Goal: Information Seeking & Learning: Learn about a topic

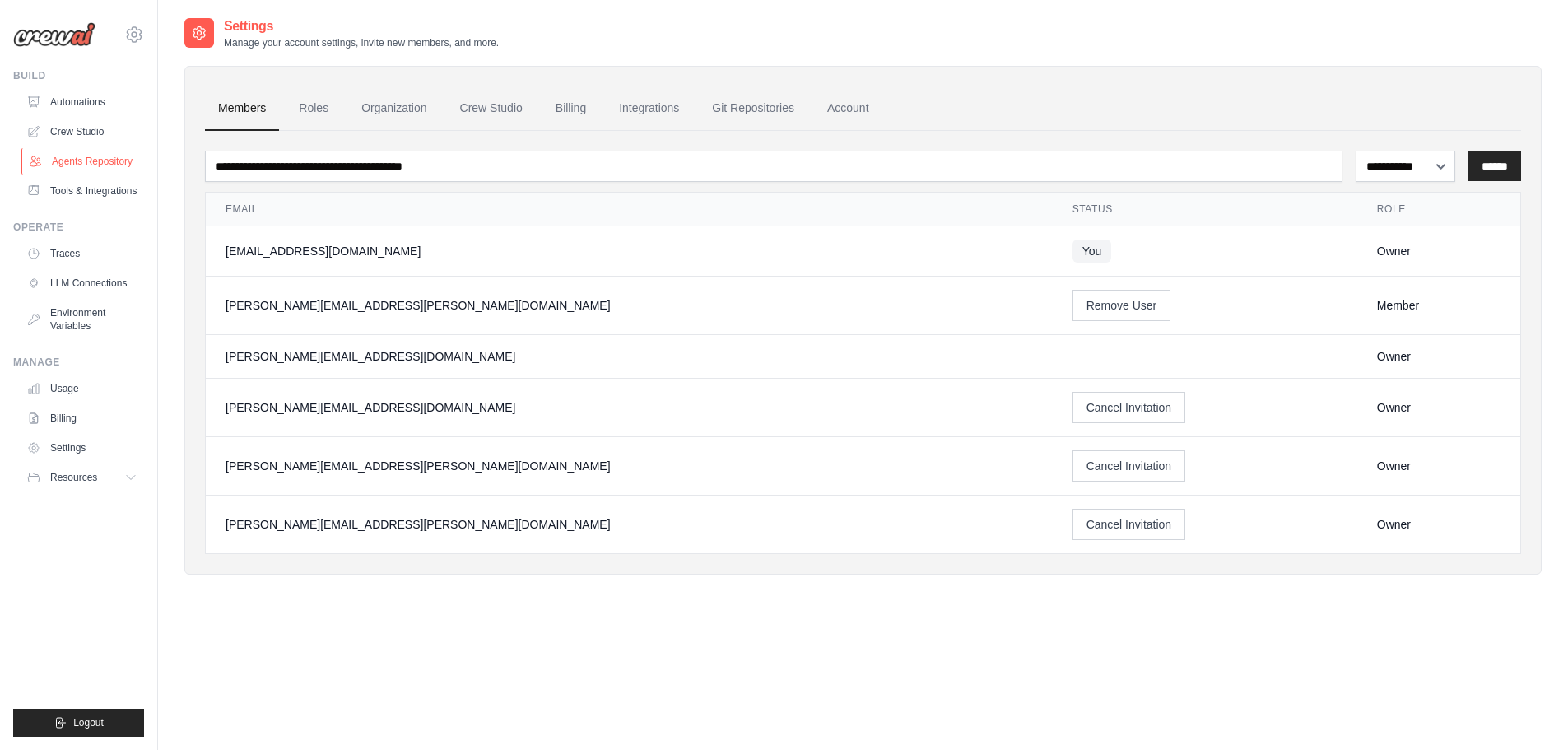
click at [95, 160] on link "Agents Repository" at bounding box center [83, 161] width 124 height 27
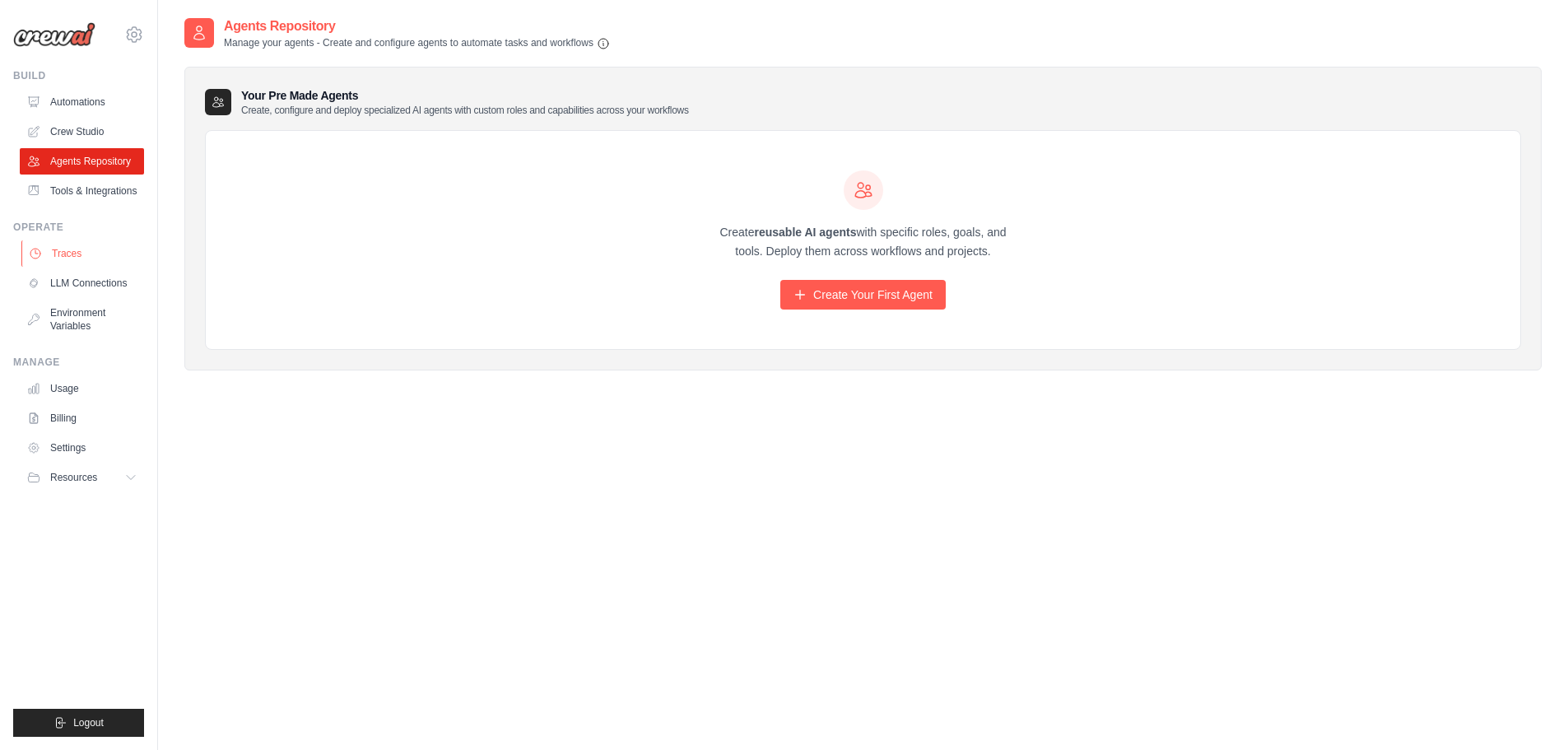
click at [70, 248] on link "Traces" at bounding box center [83, 253] width 124 height 27
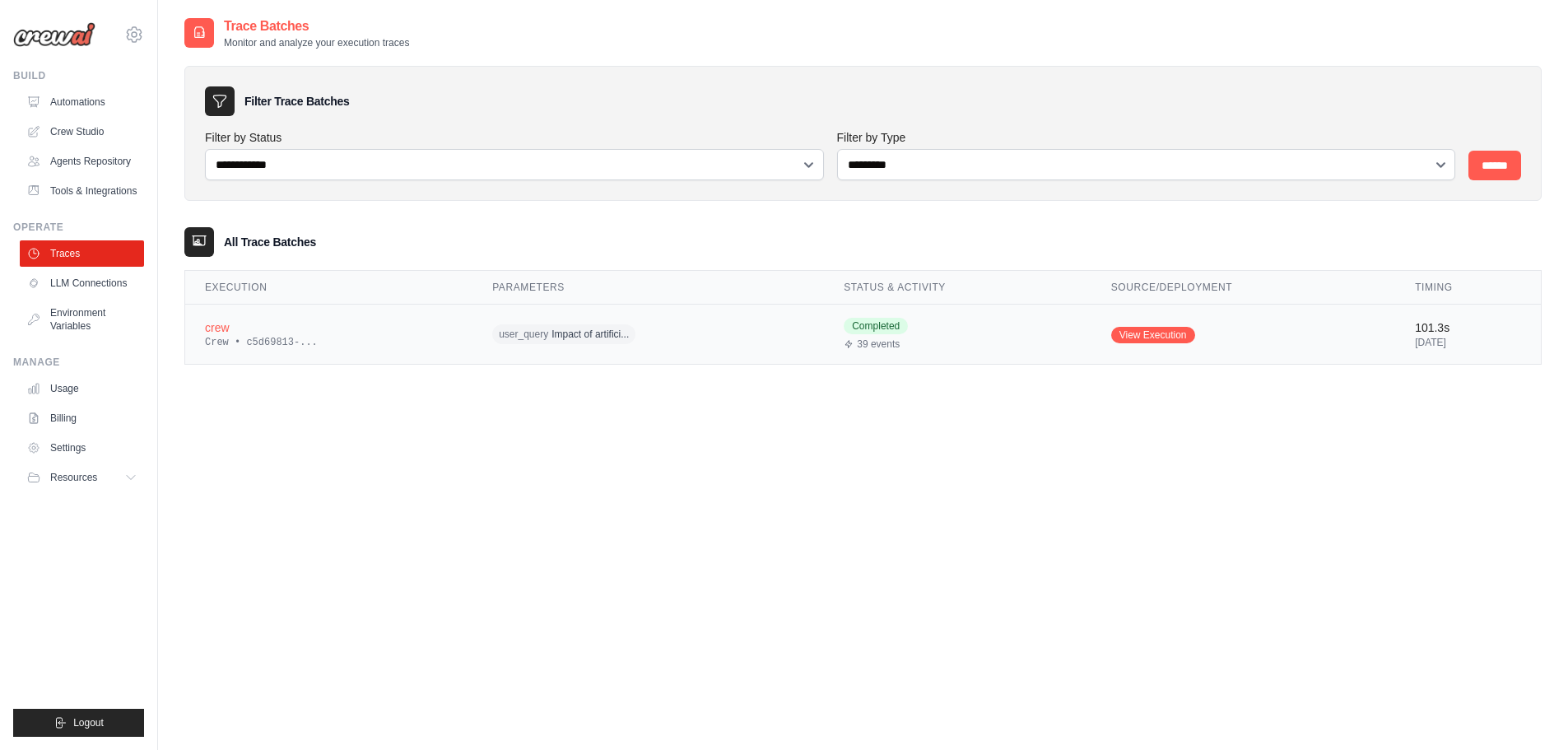
click at [785, 340] on div "user_query Impact of artifici..." at bounding box center [648, 335] width 312 height 26
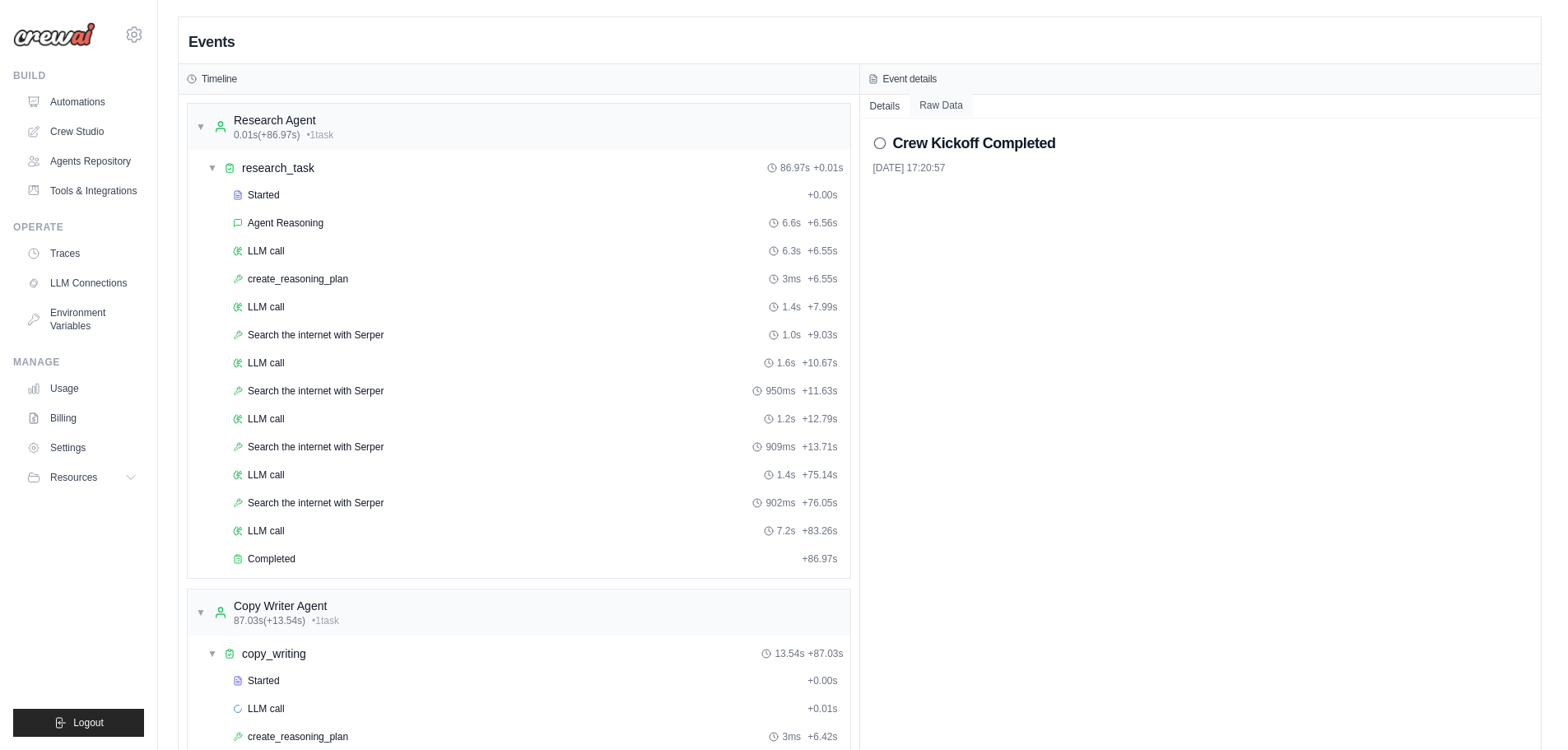
click at [938, 106] on button "Raw Data" at bounding box center [940, 105] width 63 height 23
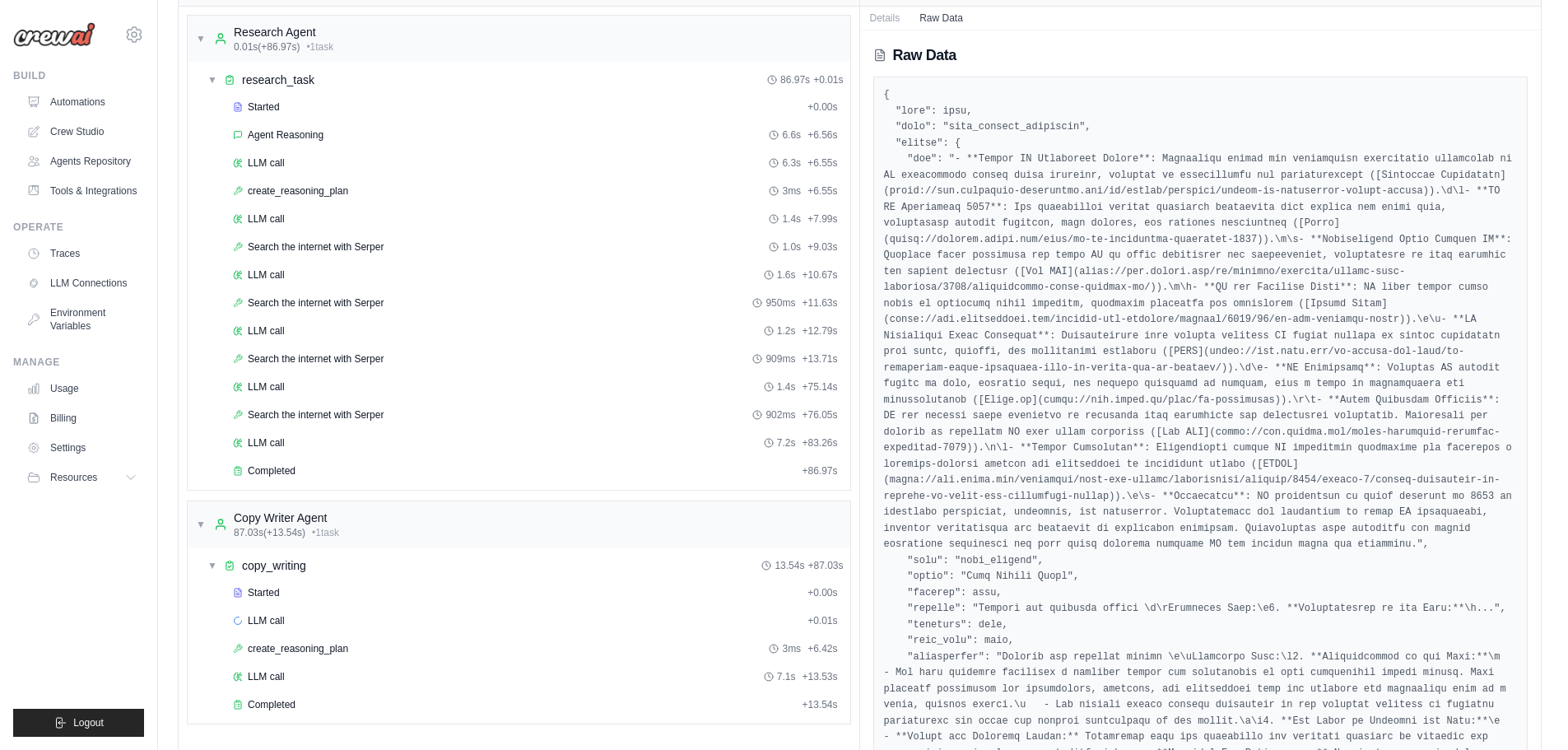
scroll to position [45, 0]
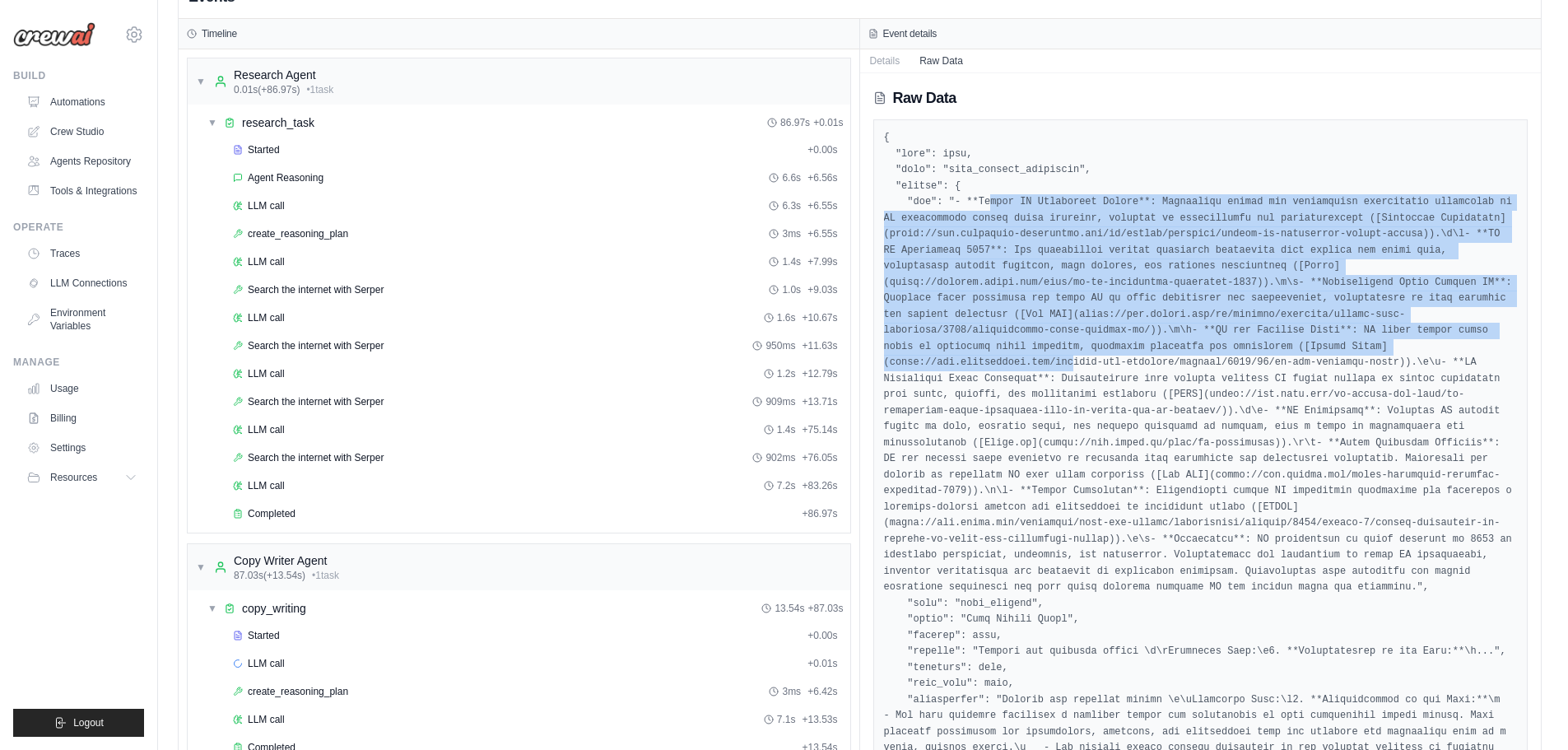
drag, startPoint x: 982, startPoint y: 203, endPoint x: 1165, endPoint y: 391, distance: 262.4
click at [1138, 343] on pre at bounding box center [1201, 691] width 634 height 1123
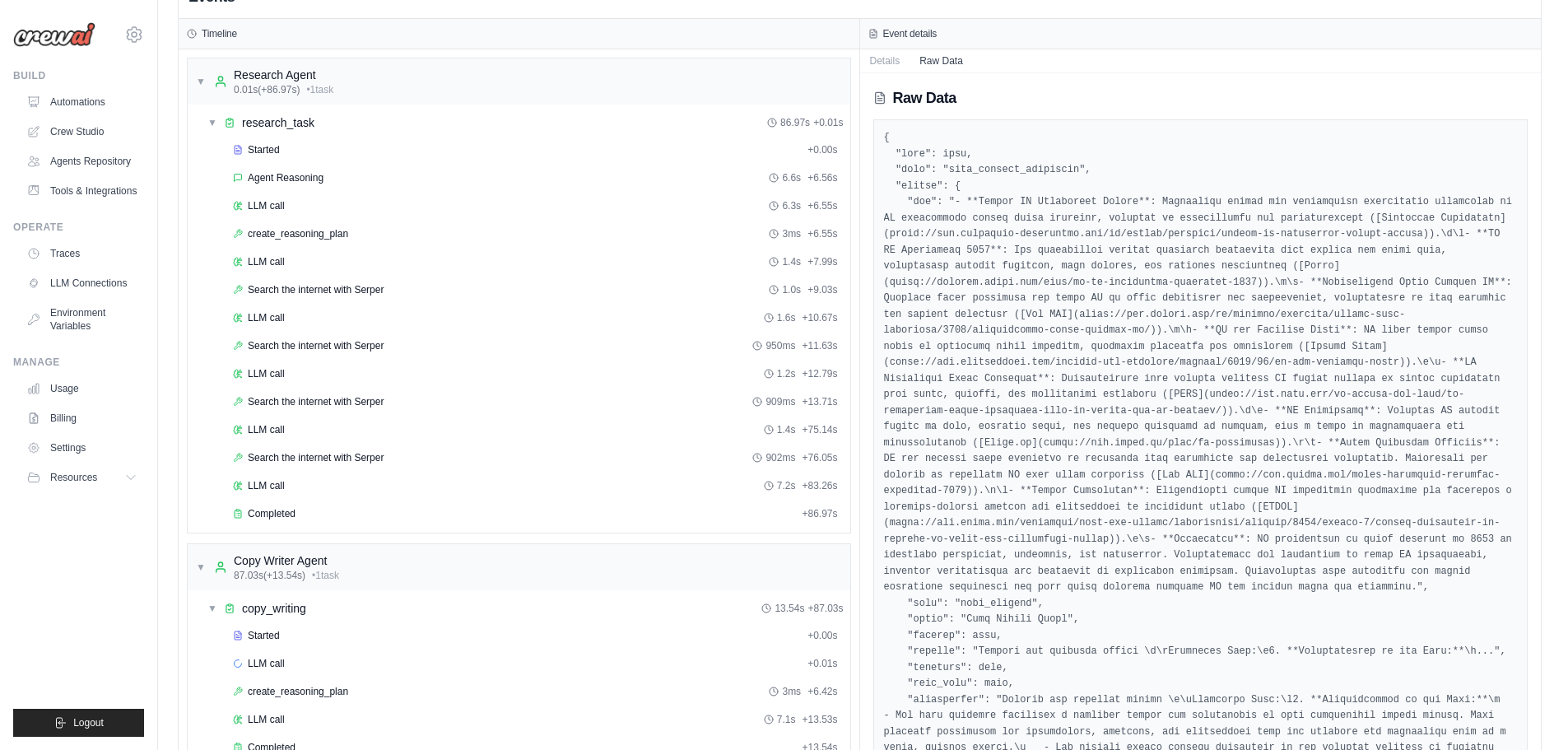
click at [1166, 391] on pre at bounding box center [1201, 691] width 634 height 1123
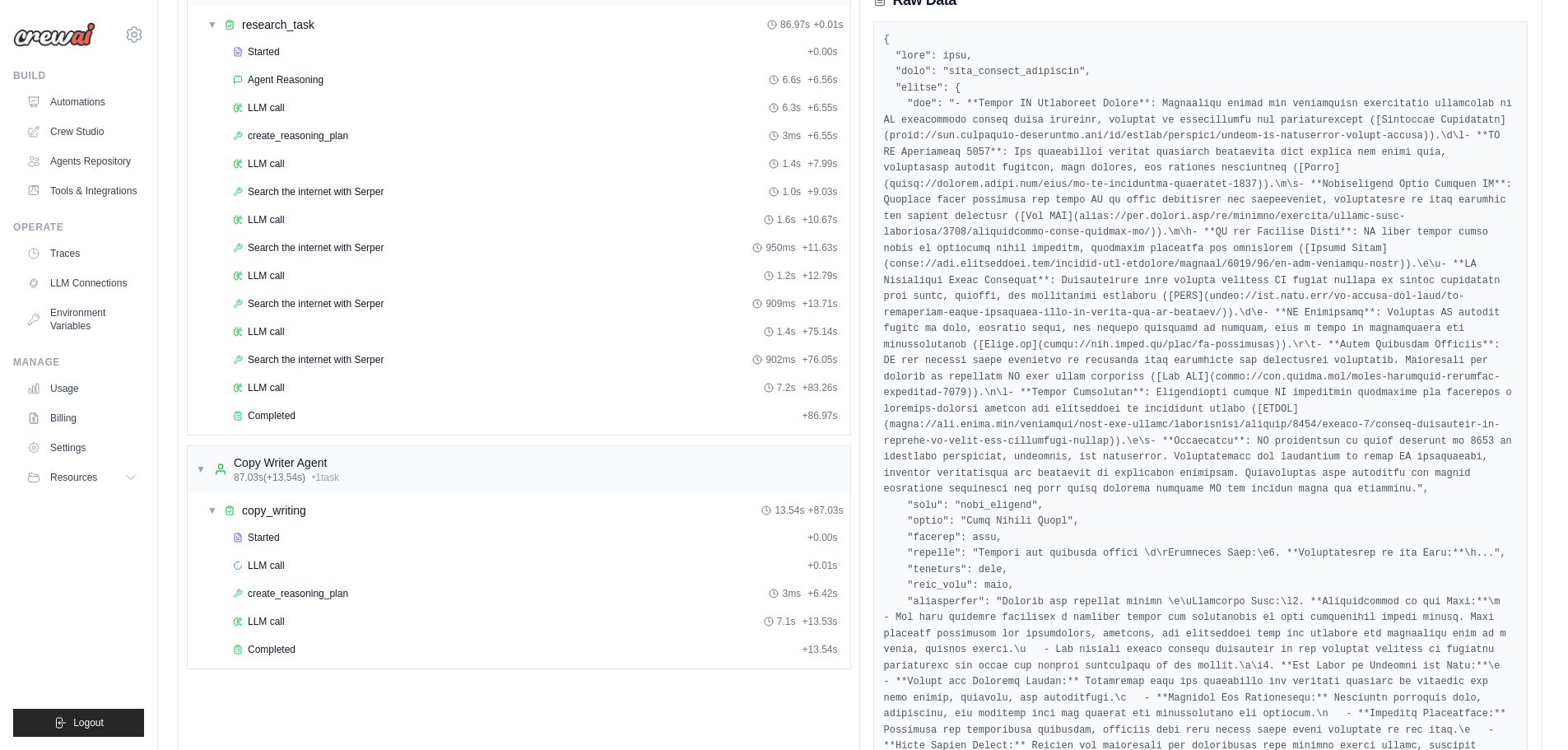
scroll to position [127, 0]
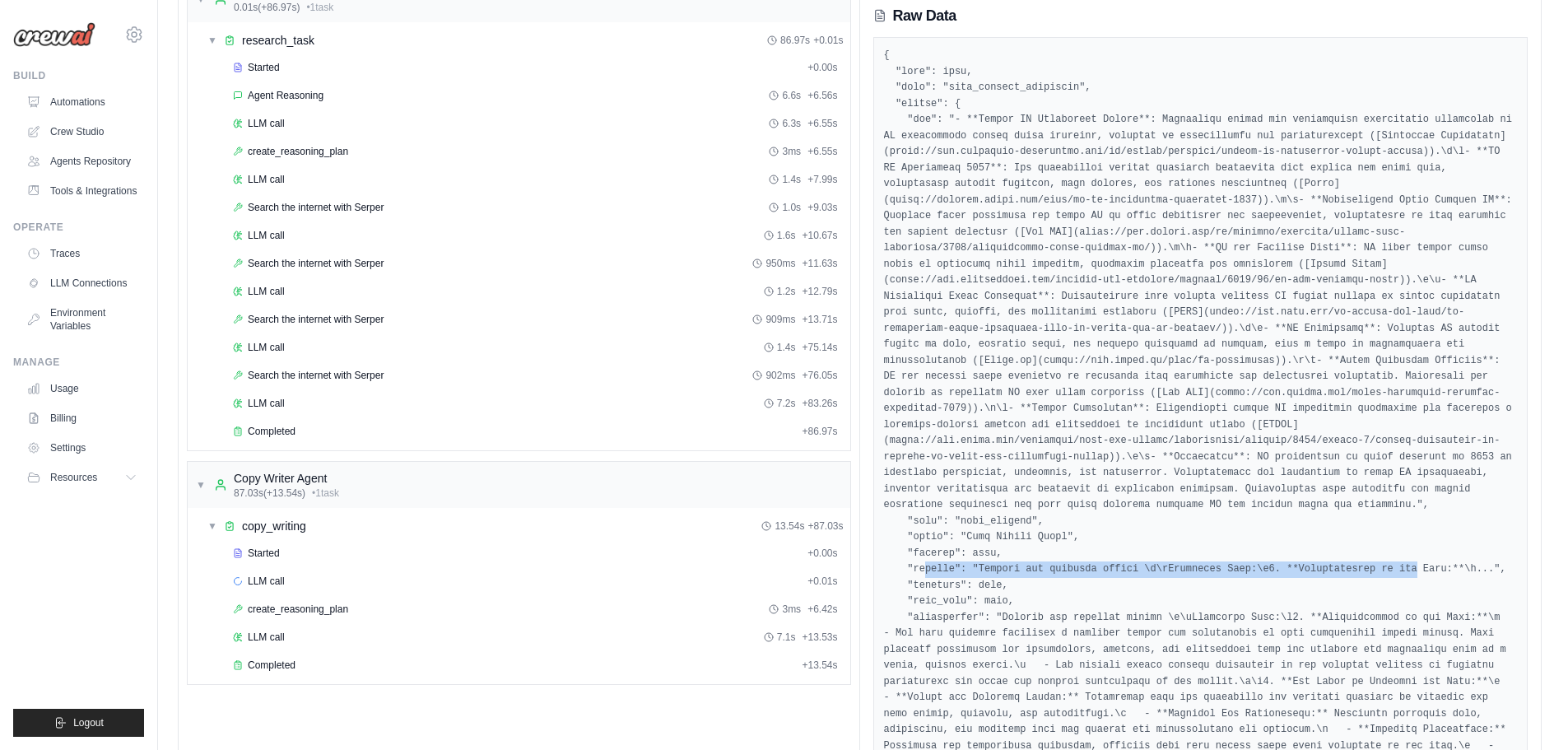
drag, startPoint x: 924, startPoint y: 530, endPoint x: 1374, endPoint y: 543, distance: 450.2
click at [1374, 543] on pre at bounding box center [1201, 609] width 634 height 1123
click at [1173, 546] on pre at bounding box center [1201, 609] width 634 height 1123
drag, startPoint x: 1112, startPoint y: 554, endPoint x: 944, endPoint y: 544, distance: 168.3
click at [944, 544] on pre at bounding box center [1201, 609] width 634 height 1123
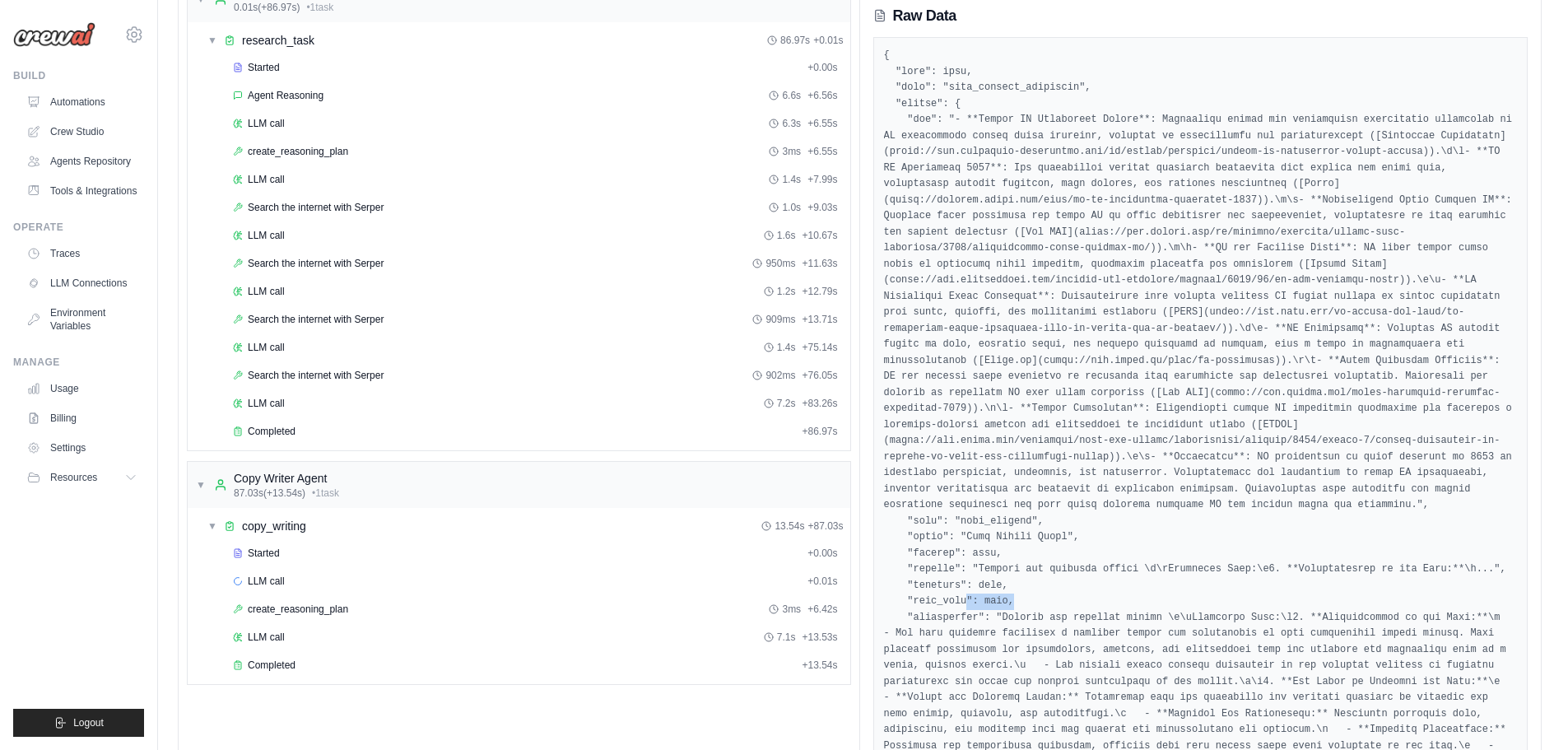
drag, startPoint x: 1049, startPoint y: 566, endPoint x: 959, endPoint y: 566, distance: 90.0
click at [959, 566] on pre at bounding box center [1201, 609] width 634 height 1123
click at [1052, 511] on pre at bounding box center [1201, 609] width 634 height 1123
drag, startPoint x: 1071, startPoint y: 508, endPoint x: 1017, endPoint y: 485, distance: 58.7
click at [968, 497] on pre at bounding box center [1201, 609] width 634 height 1123
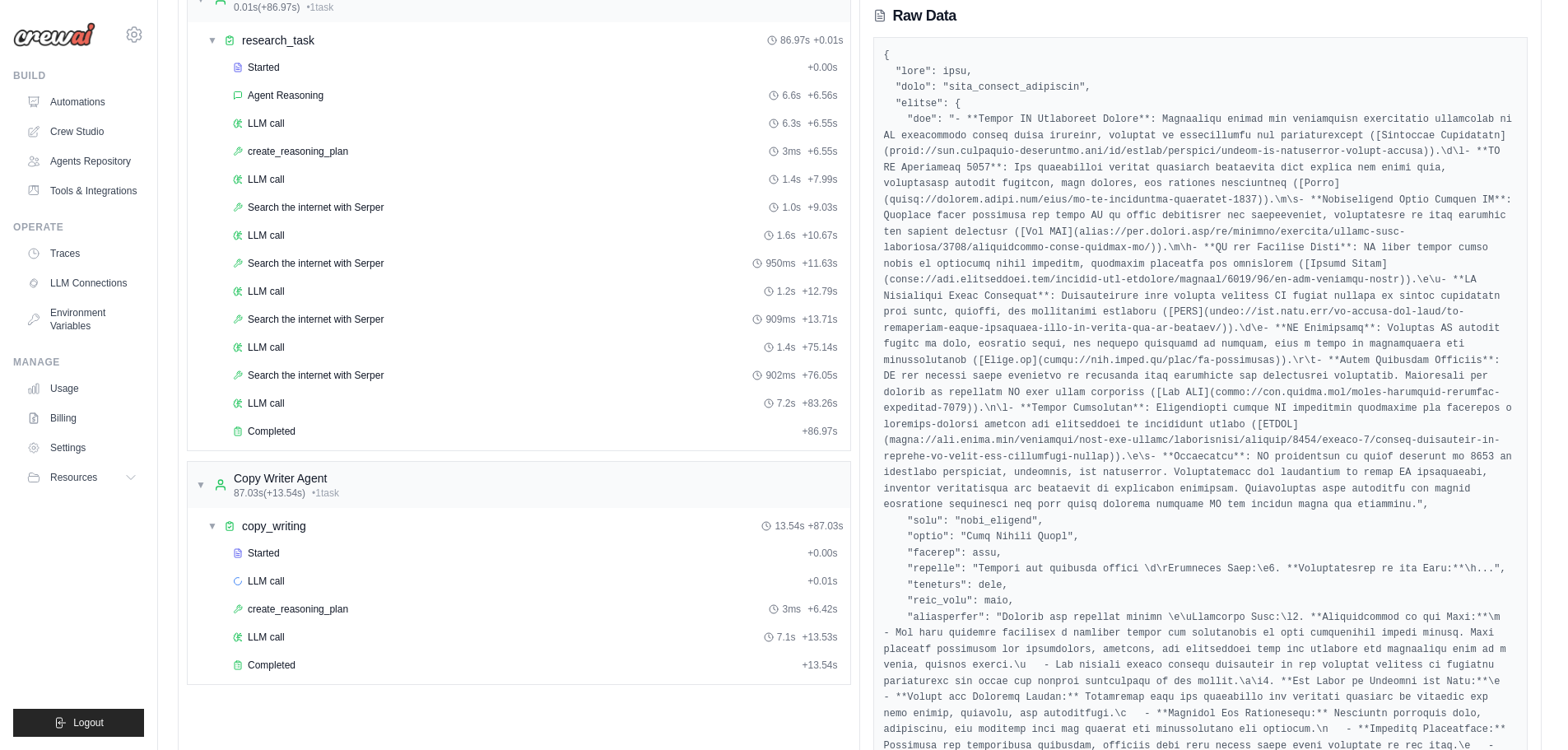
click at [1303, 481] on pre at bounding box center [1201, 609] width 634 height 1123
click at [207, 523] on div "▼ copy_writing 13.54s + 87.03s" at bounding box center [526, 526] width 650 height 29
click at [357, 522] on div "▶ copy_writing 13.54s + 87.03s" at bounding box center [526, 526] width 650 height 29
click at [337, 567] on div "Started + 0.00s LLM call + 0.01s create_reasoning_plan 3ms + 6.42s LLM call 7.1…" at bounding box center [526, 610] width 650 height 140
click at [339, 582] on div "LLM call + 0.01s" at bounding box center [535, 581] width 605 height 13
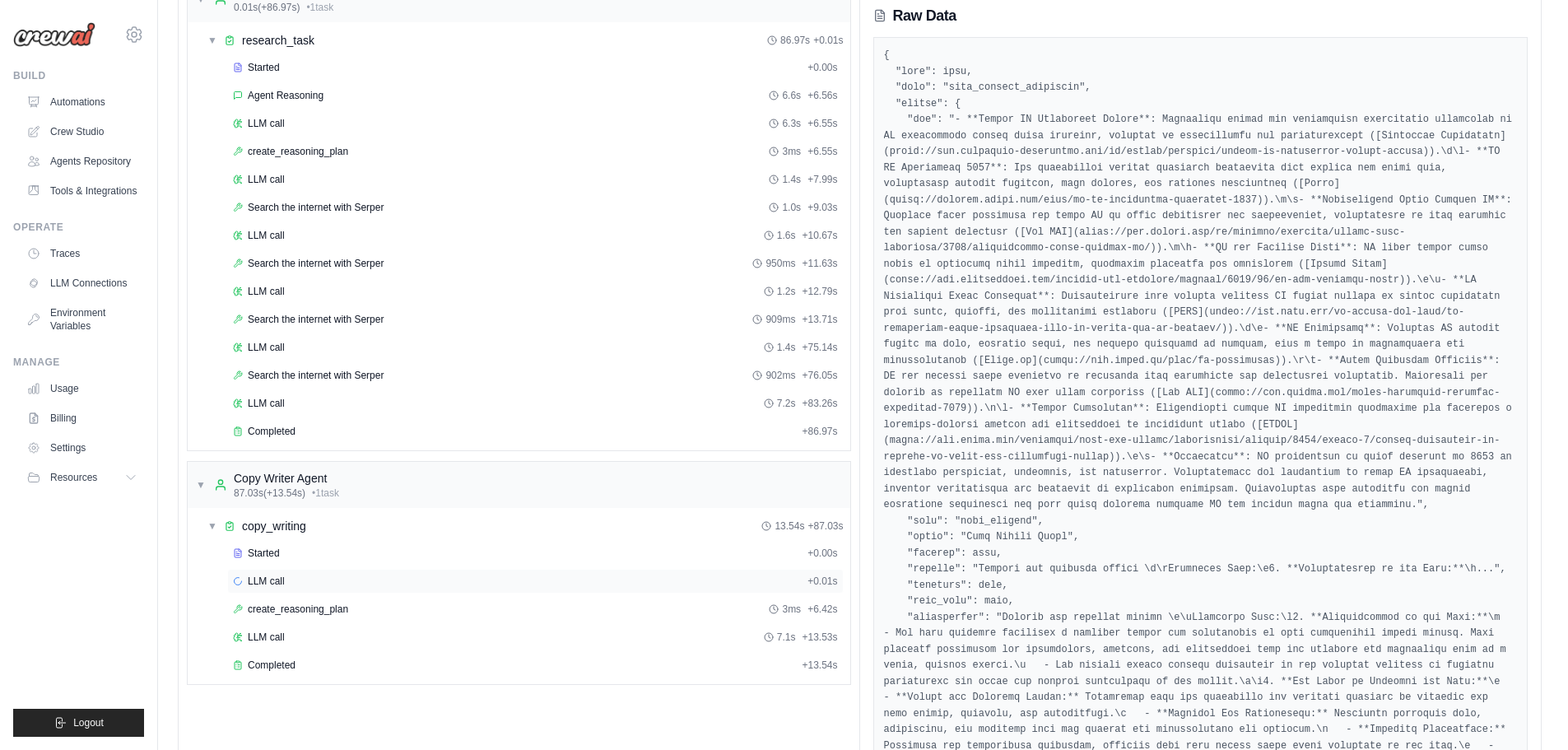
scroll to position [111, 0]
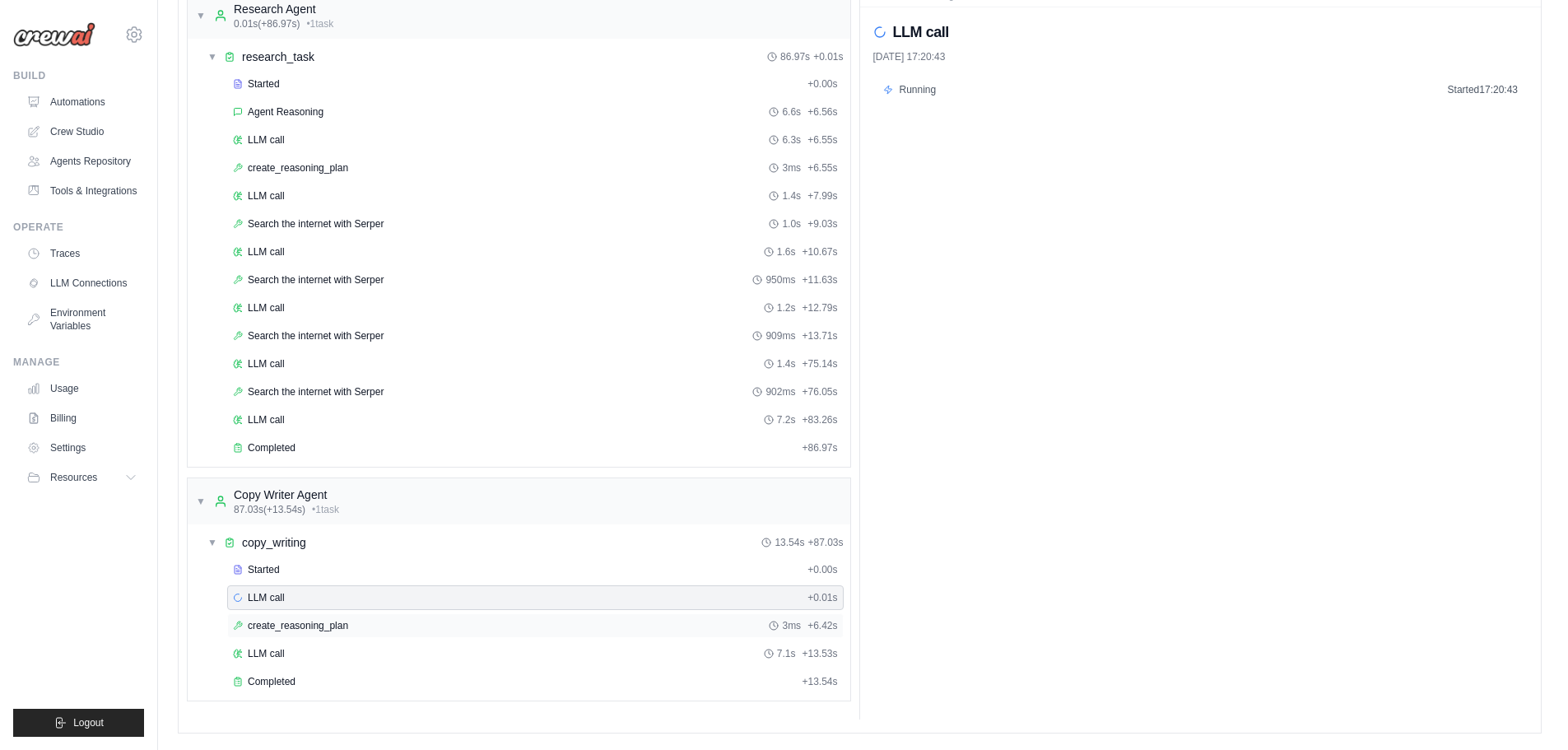
click at [352, 621] on div "create_reasoning_plan 3ms + 6.42s" at bounding box center [535, 626] width 605 height 13
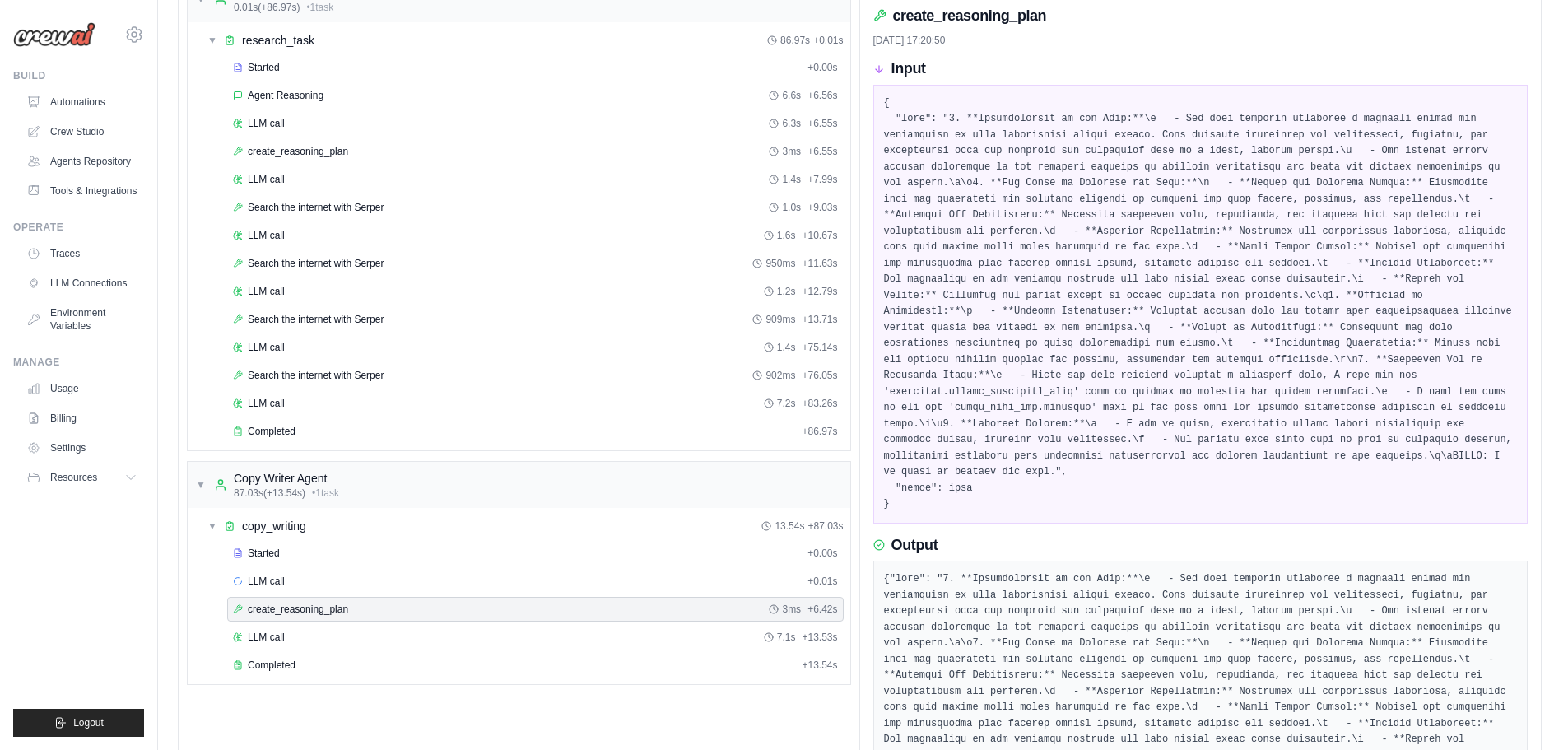
click at [358, 649] on div "Started + 0.00s LLM call + 0.01s create_reasoning_plan 3ms + 6.42s LLM call 7.1…" at bounding box center [526, 610] width 650 height 140
click at [358, 639] on div "LLM call 7.1s + 13.53s" at bounding box center [535, 637] width 605 height 13
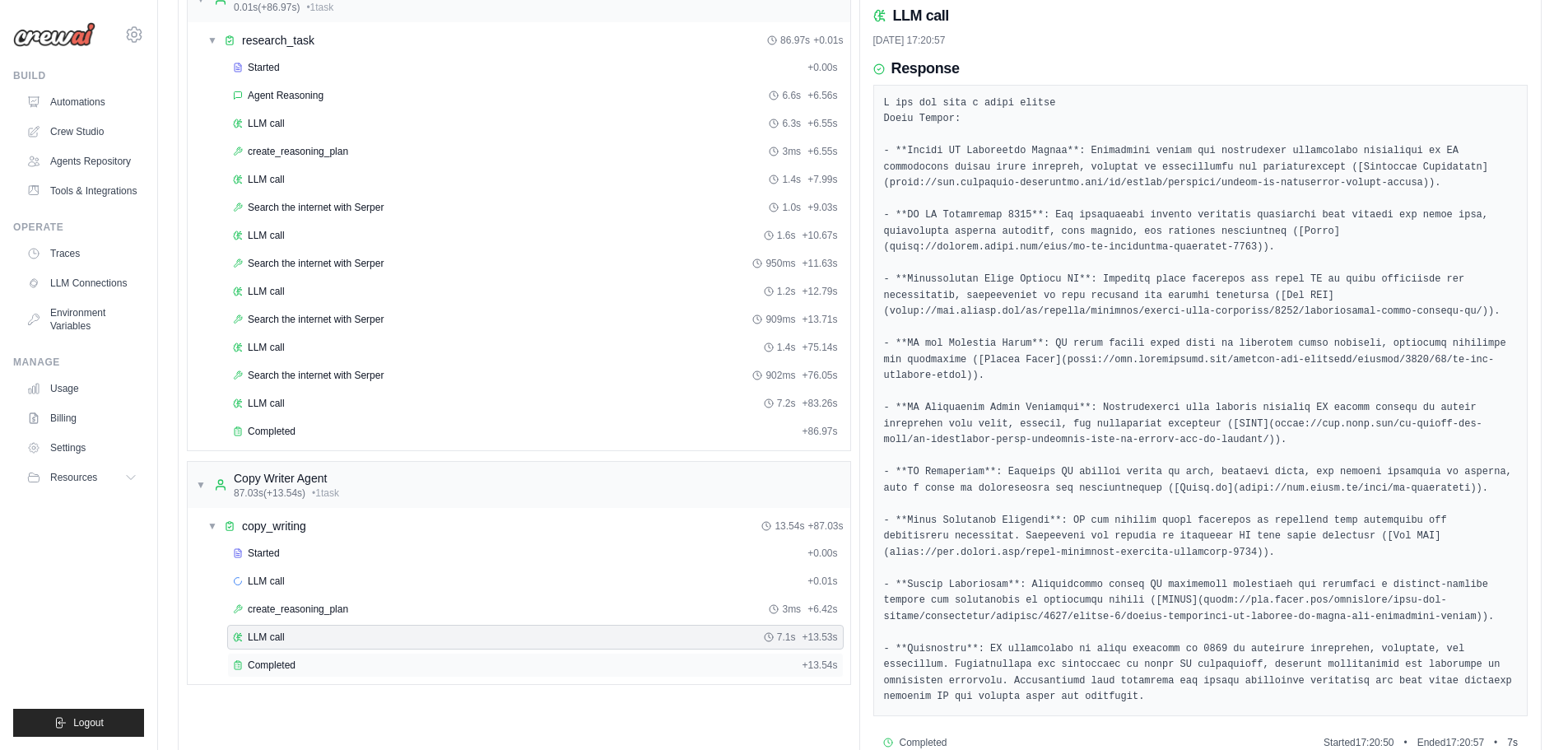
click at [353, 659] on div "Completed" at bounding box center [514, 665] width 563 height 13
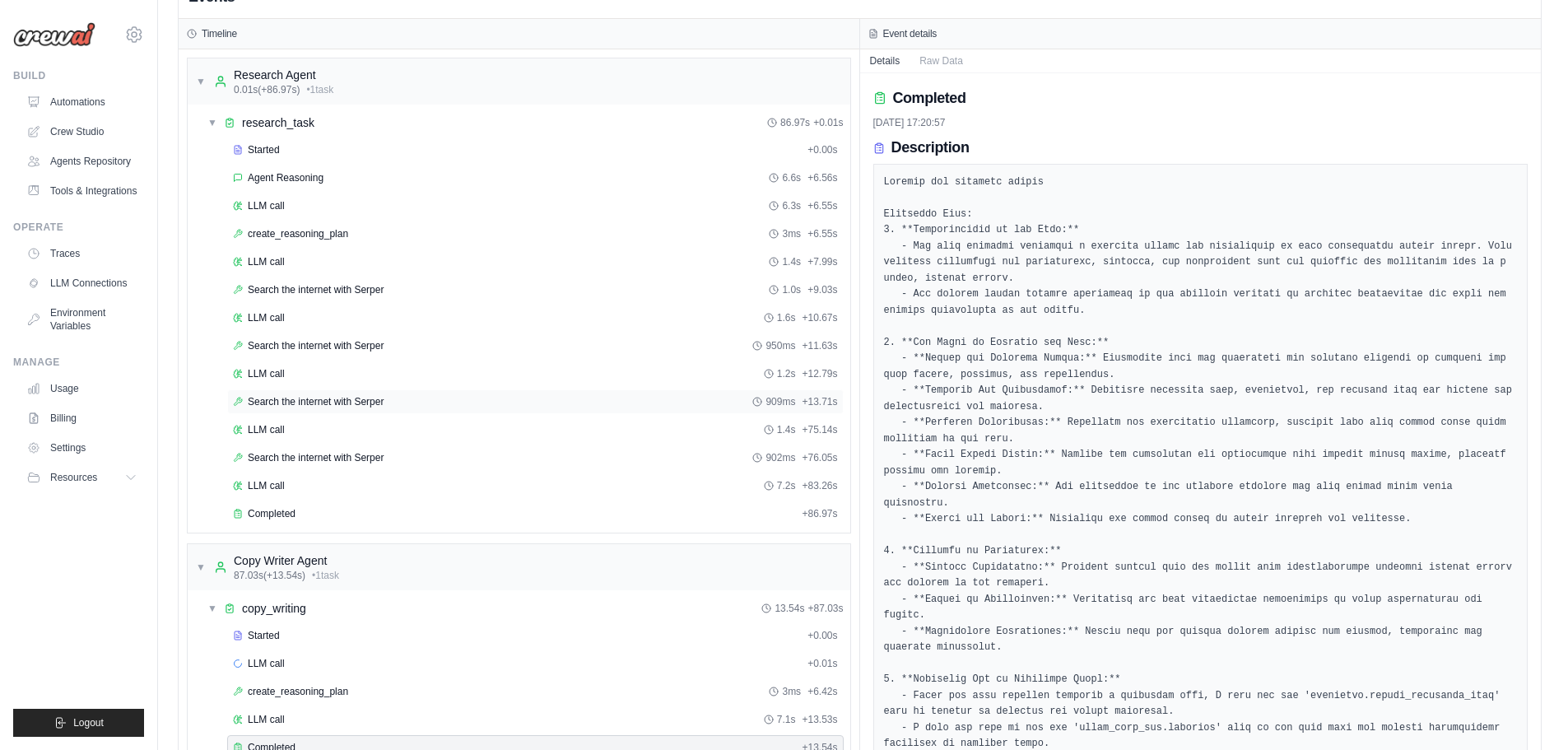
scroll to position [0, 0]
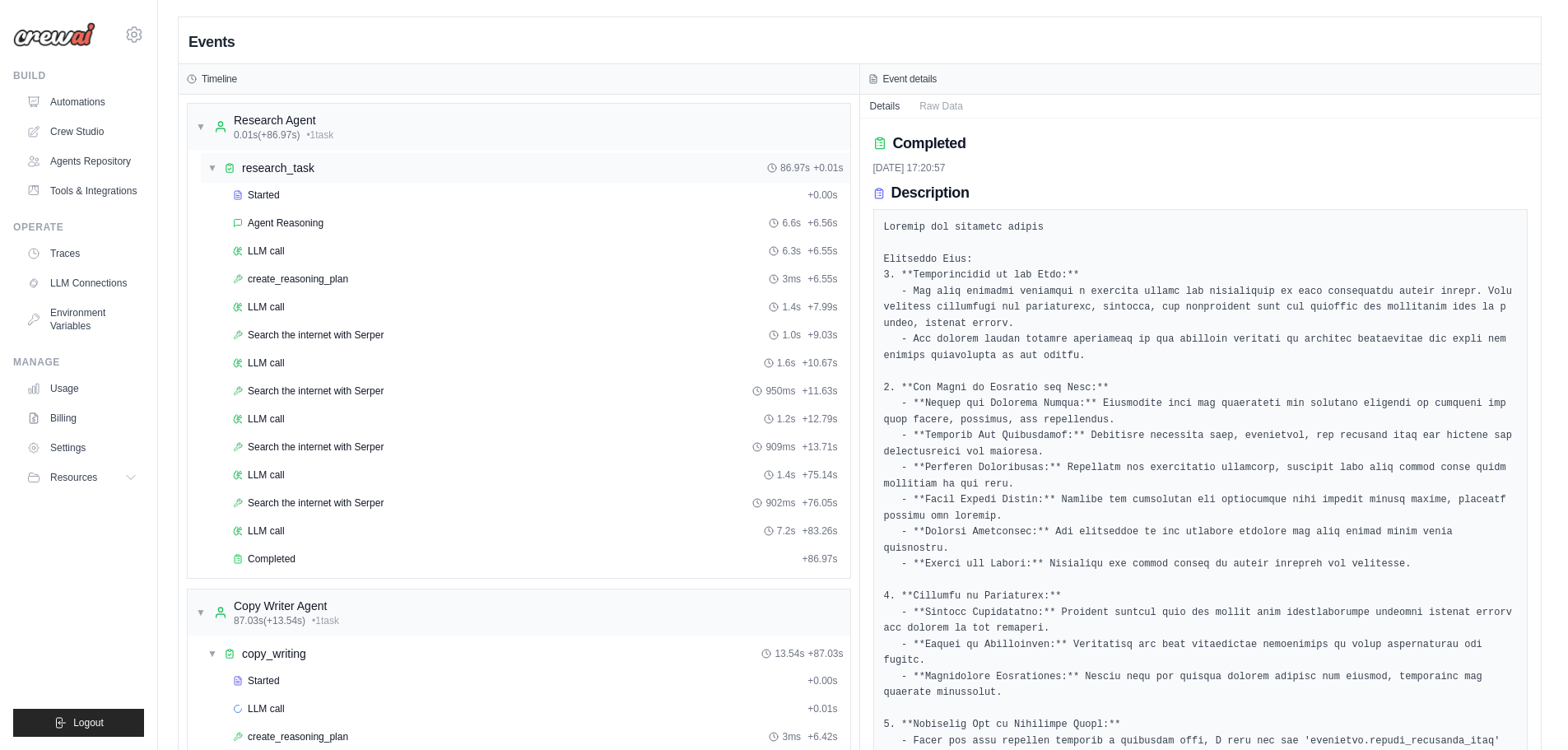
click at [326, 177] on div "▼ research_task 86.97s + 0.01s" at bounding box center [526, 167] width 650 height 29
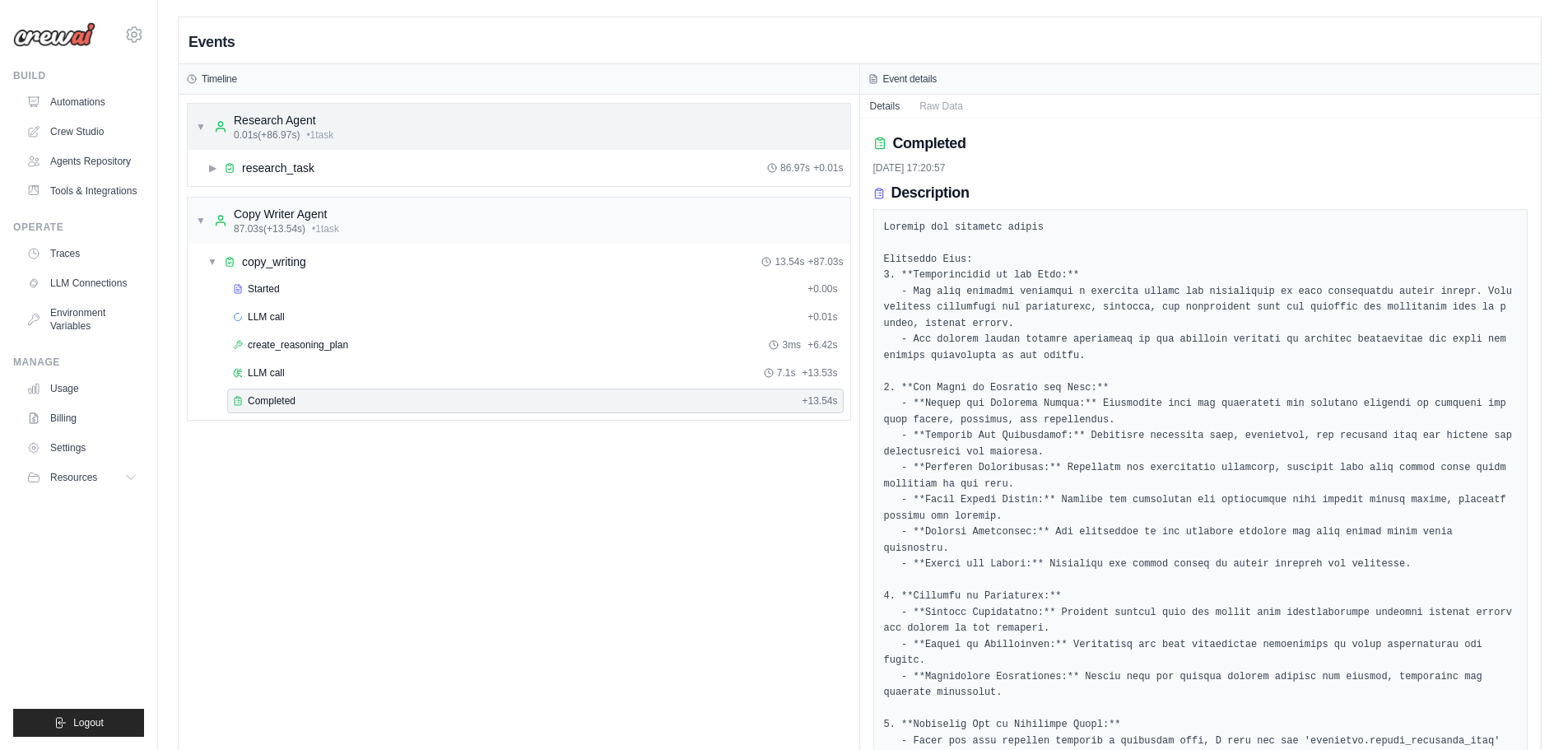
click at [200, 123] on span "▼" at bounding box center [200, 126] width 10 height 13
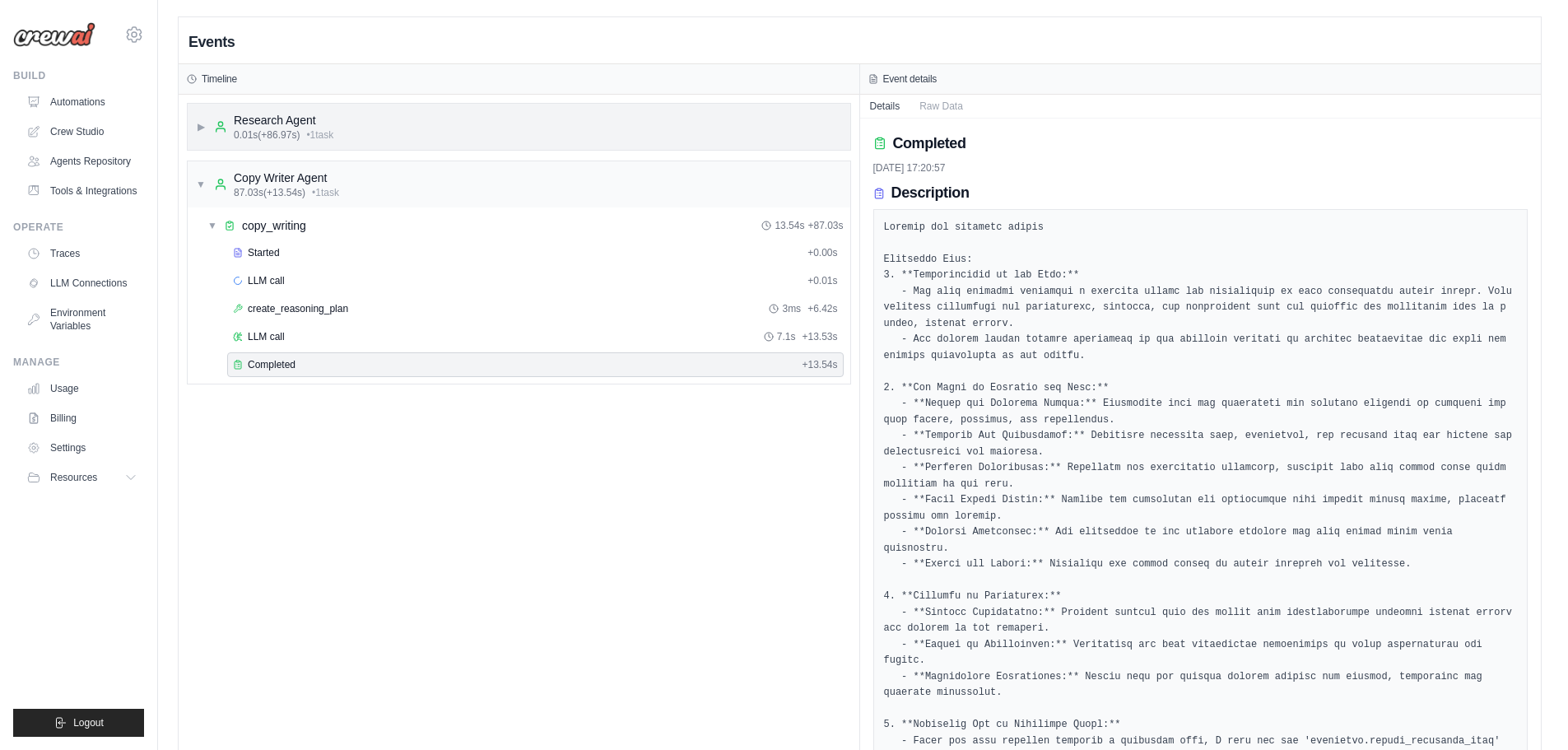
click at [200, 123] on span "▶" at bounding box center [200, 126] width 10 height 13
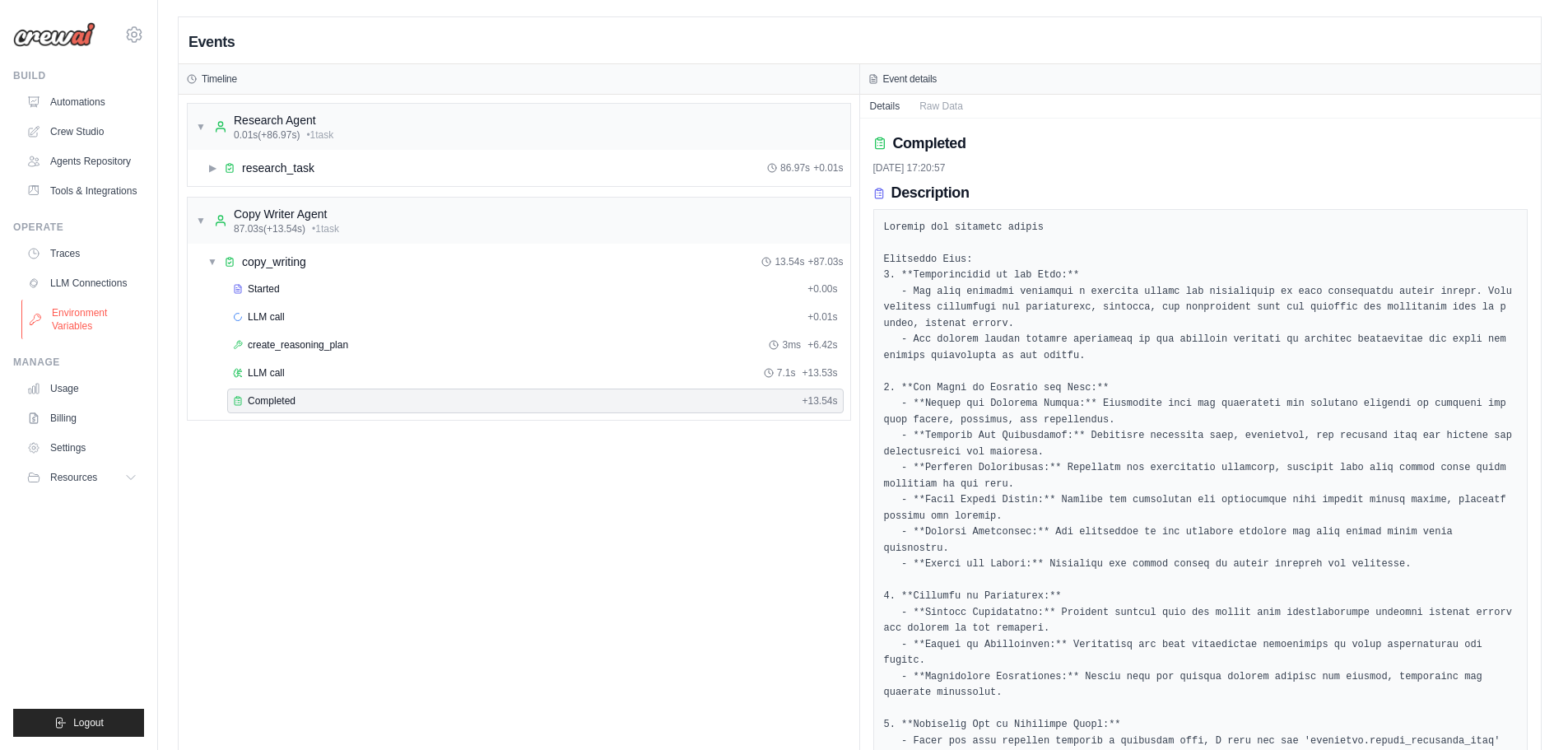
click at [89, 320] on link "Environment Variables" at bounding box center [83, 319] width 124 height 39
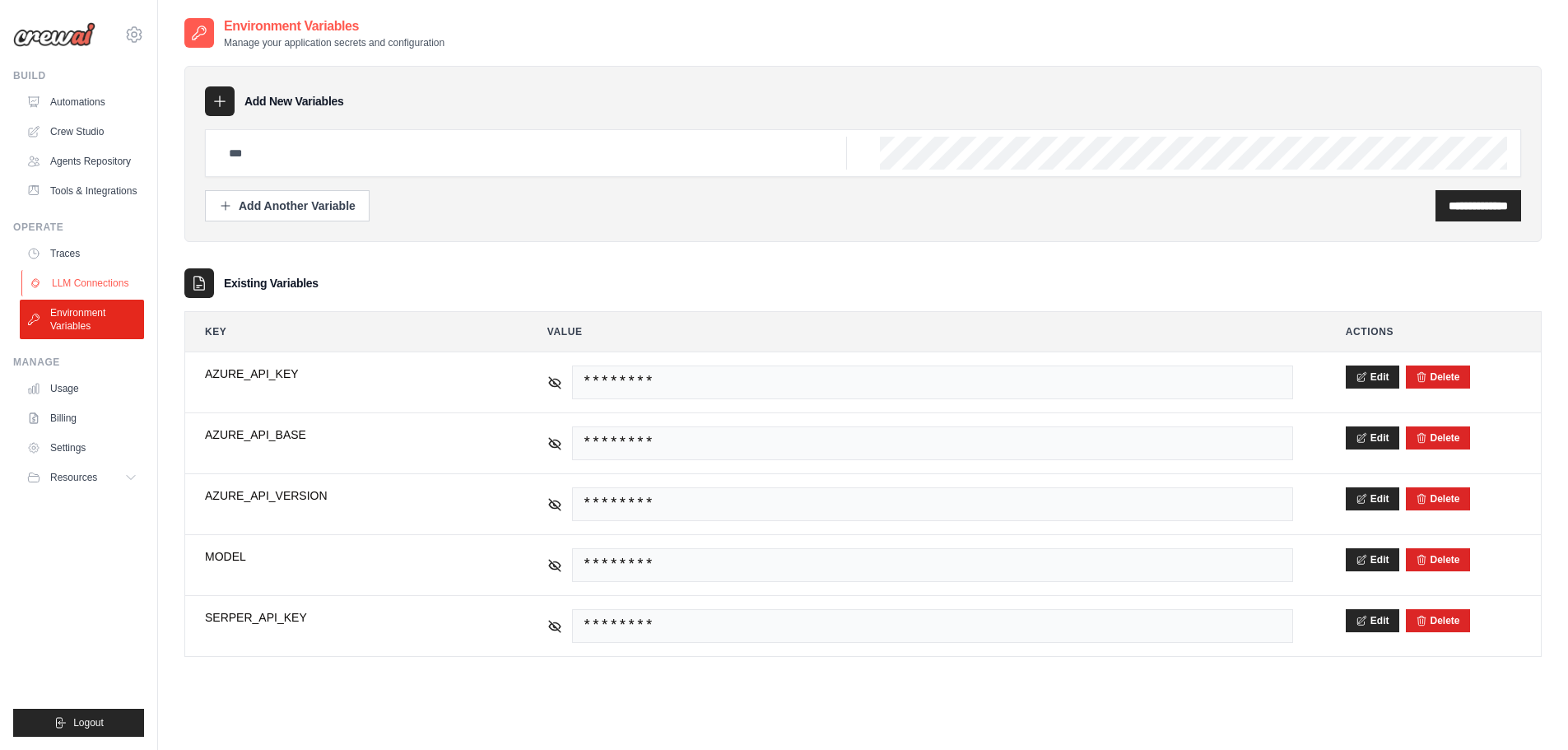
click at [86, 291] on link "LLM Connections" at bounding box center [83, 283] width 124 height 27
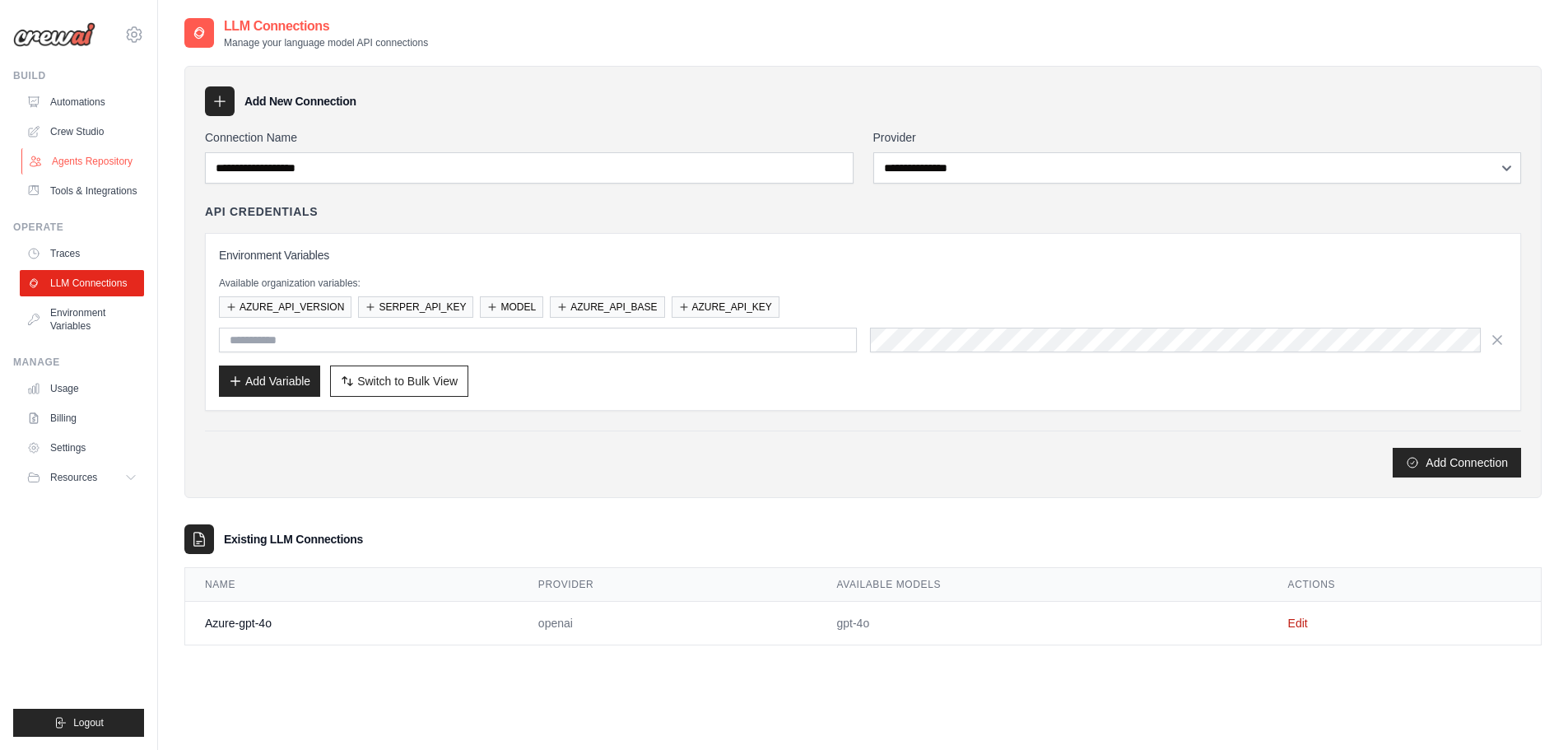
click at [87, 160] on link "Agents Repository" at bounding box center [83, 161] width 124 height 27
